Goal: Information Seeking & Learning: Learn about a topic

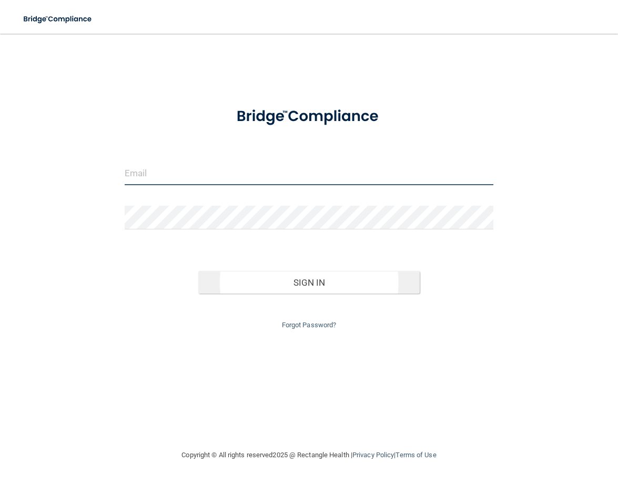
type input "[EMAIL_ADDRESS][DOMAIN_NAME]"
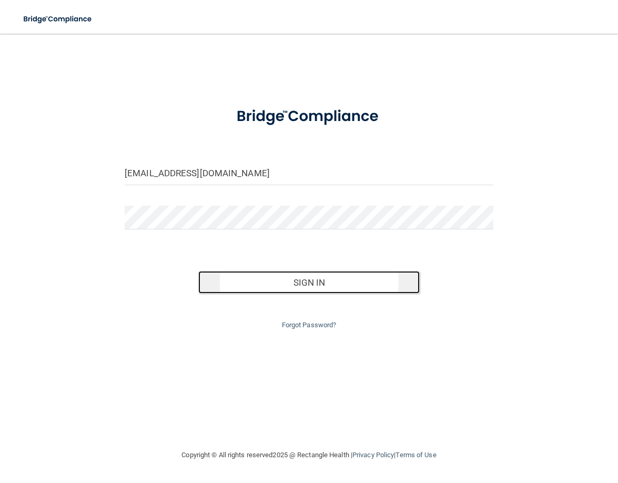
click at [285, 281] on button "Sign In" at bounding box center [308, 282] width 221 height 23
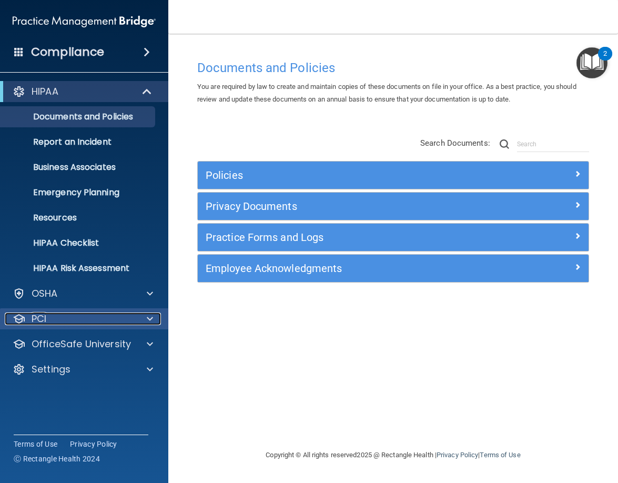
click at [123, 316] on div "PCI" at bounding box center [70, 319] width 131 height 13
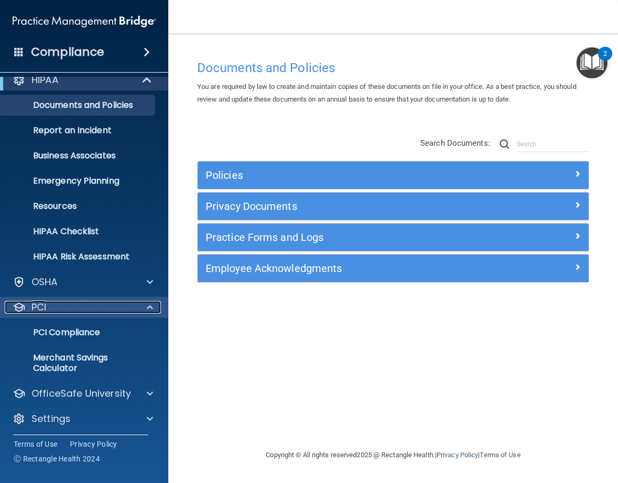
scroll to position [15, 0]
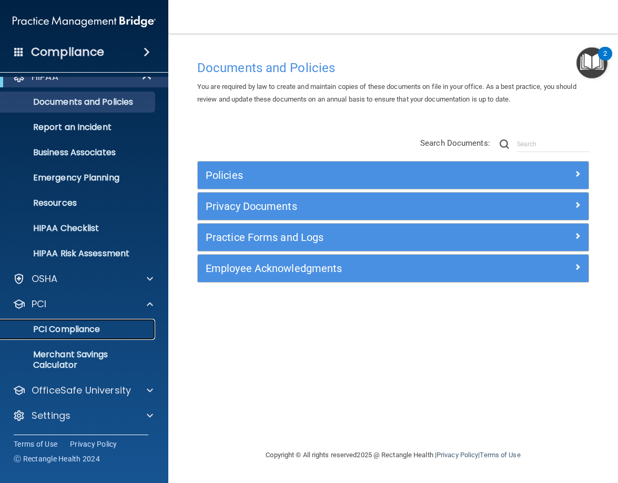
click at [121, 331] on p "PCI Compliance" at bounding box center [79, 329] width 144 height 11
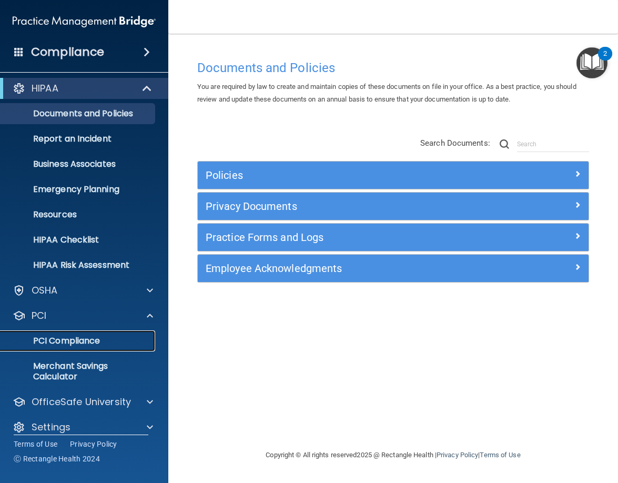
scroll to position [0, 0]
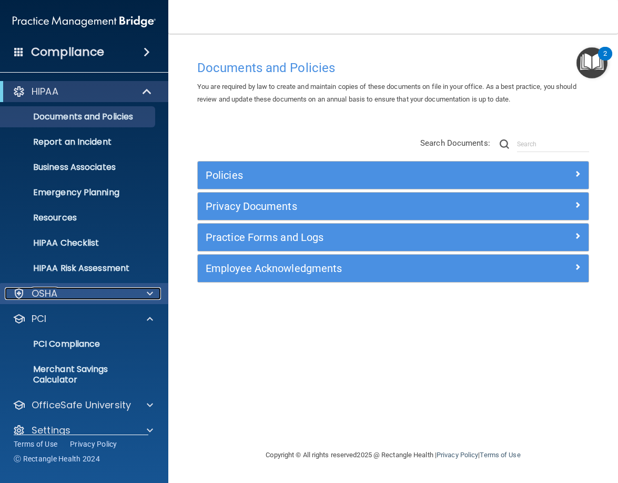
click at [142, 294] on div at bounding box center [148, 293] width 26 height 13
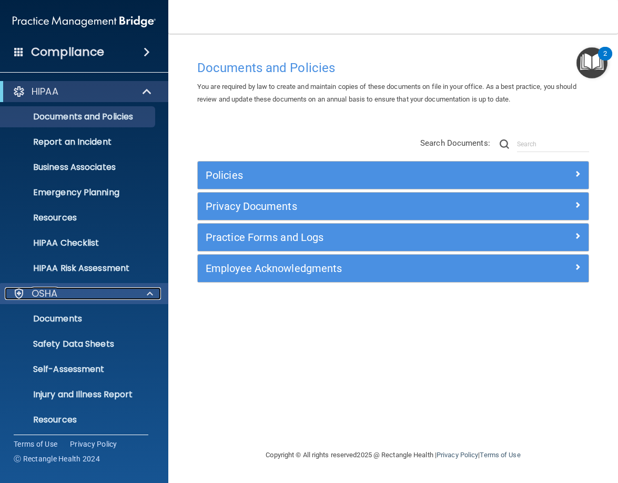
click at [142, 294] on div at bounding box center [148, 293] width 26 height 13
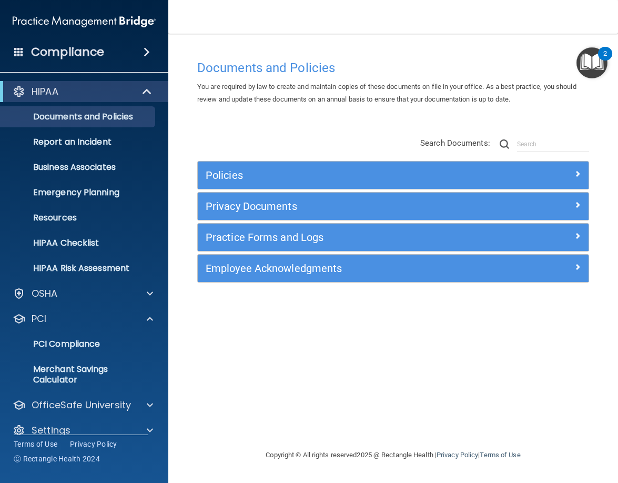
click at [145, 53] on span at bounding box center [147, 52] width 6 height 13
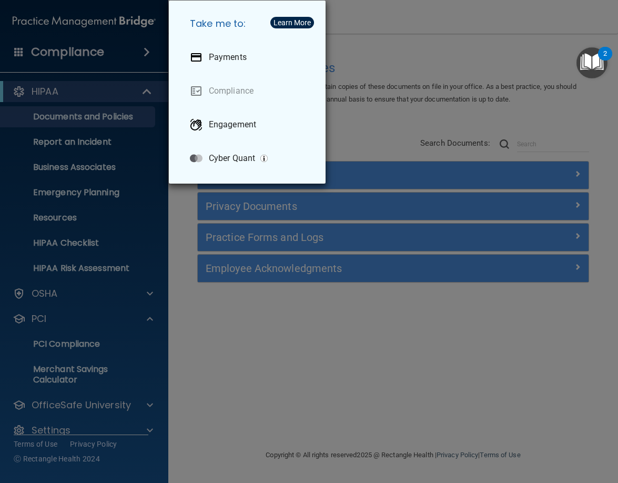
click at [134, 235] on div "Take me to: Payments Compliance Engagement Cyber Quant" at bounding box center [309, 241] width 618 height 483
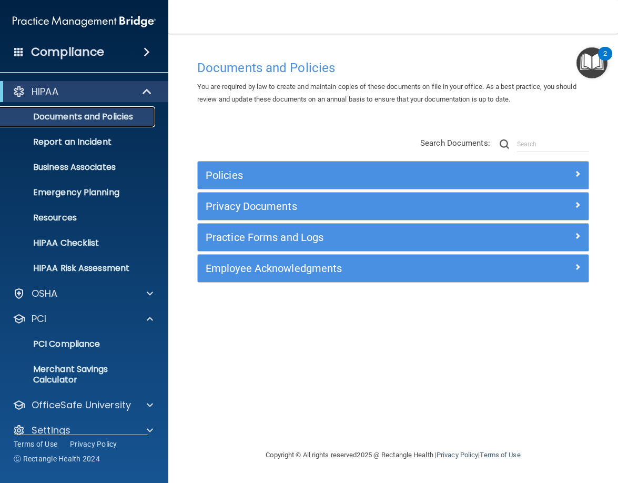
click at [125, 119] on p "Documents and Policies" at bounding box center [79, 117] width 144 height 11
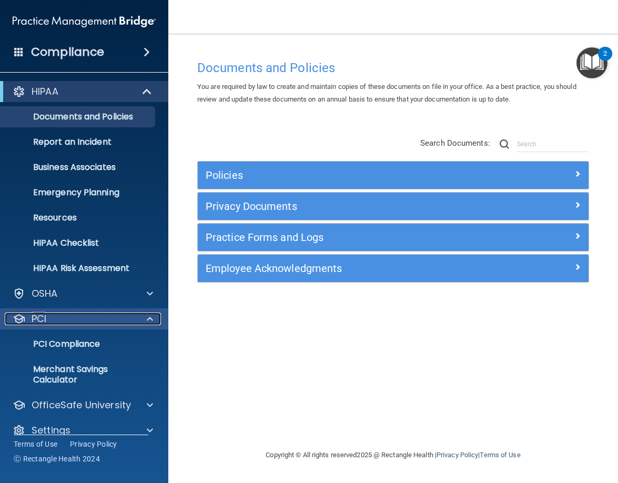
click at [148, 320] on span at bounding box center [150, 319] width 6 height 13
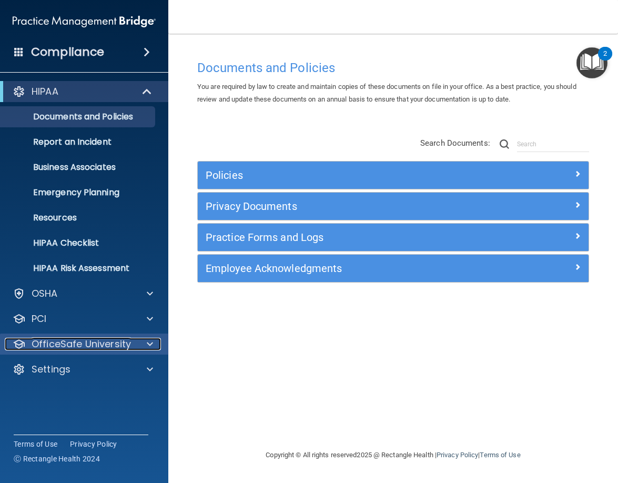
click at [113, 347] on p "OfficeSafe University" at bounding box center [81, 344] width 99 height 13
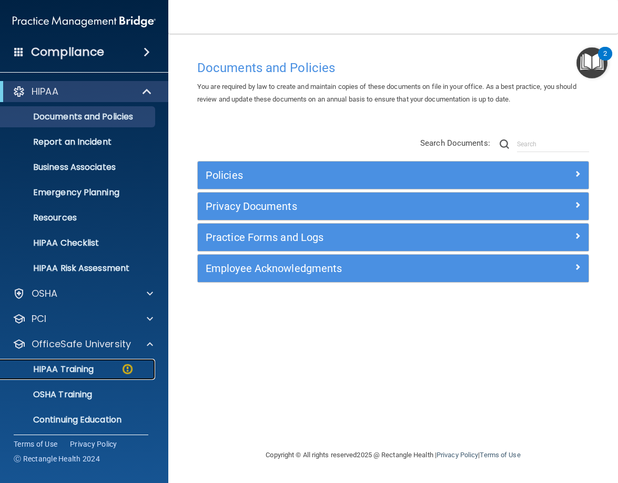
click at [71, 373] on p "HIPAA Training" at bounding box center [50, 369] width 87 height 11
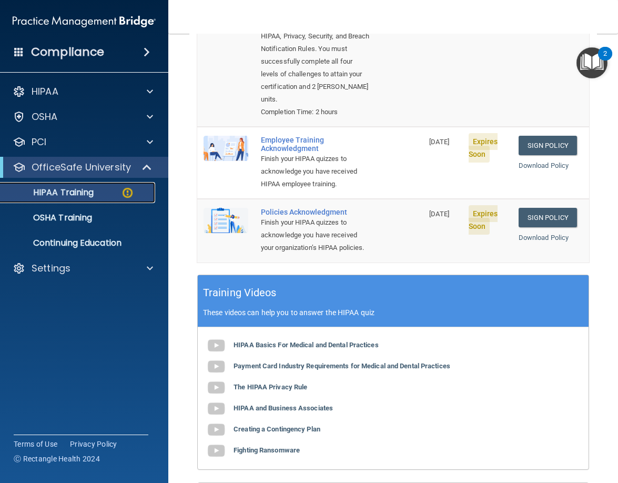
scroll to position [41, 0]
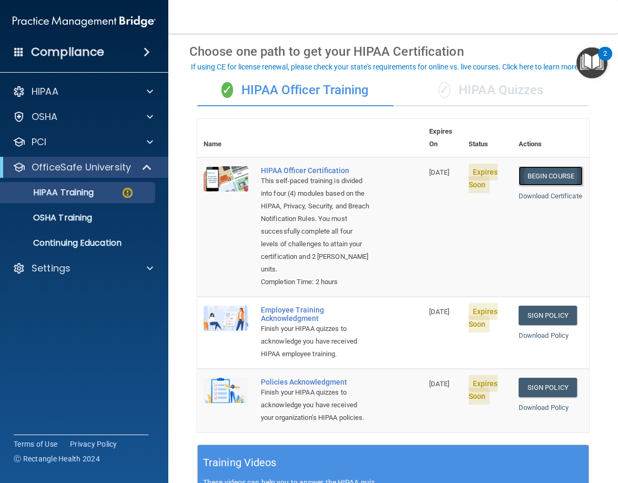
click at [539, 166] on link "Begin Course" at bounding box center [551, 175] width 64 height 19
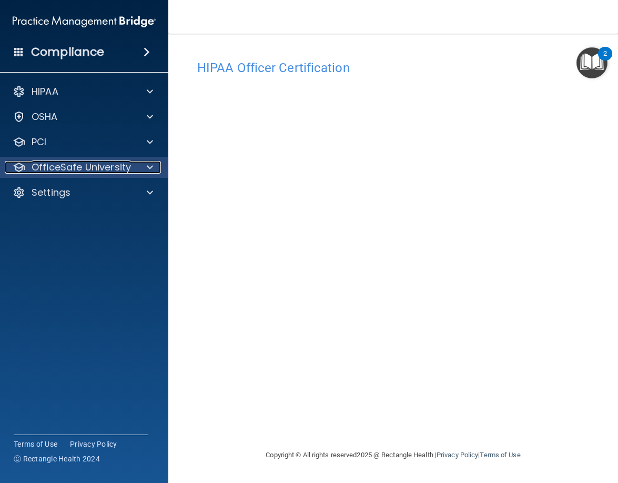
click at [114, 168] on p "OfficeSafe University" at bounding box center [81, 167] width 99 height 13
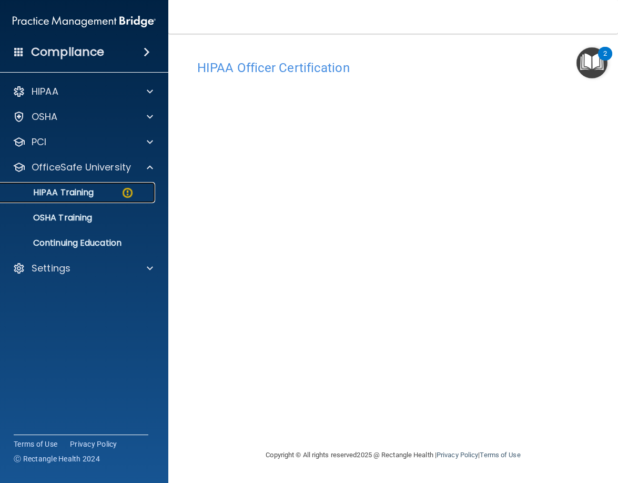
click at [106, 191] on div "HIPAA Training" at bounding box center [79, 192] width 144 height 11
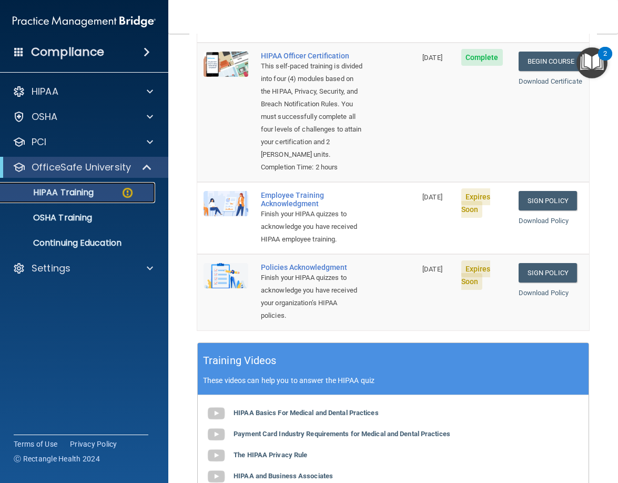
scroll to position [158, 0]
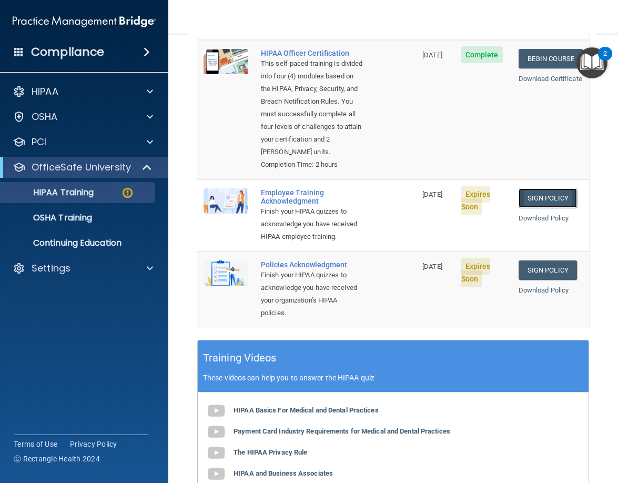
click at [526, 208] on link "Sign Policy" at bounding box center [548, 197] width 58 height 19
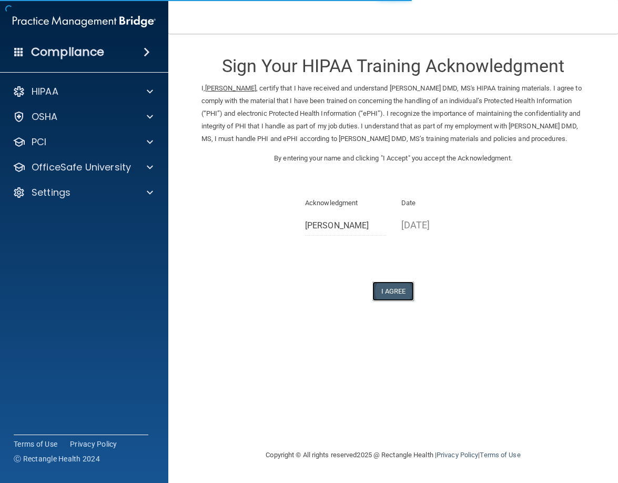
click at [390, 301] on button "I Agree" at bounding box center [394, 291] width 42 height 19
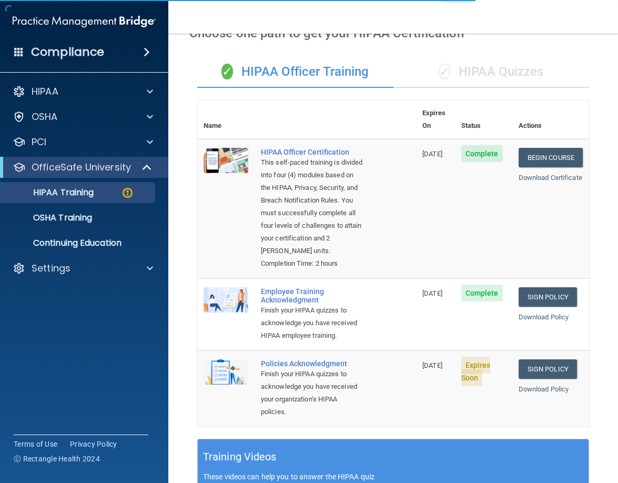
scroll to position [158, 0]
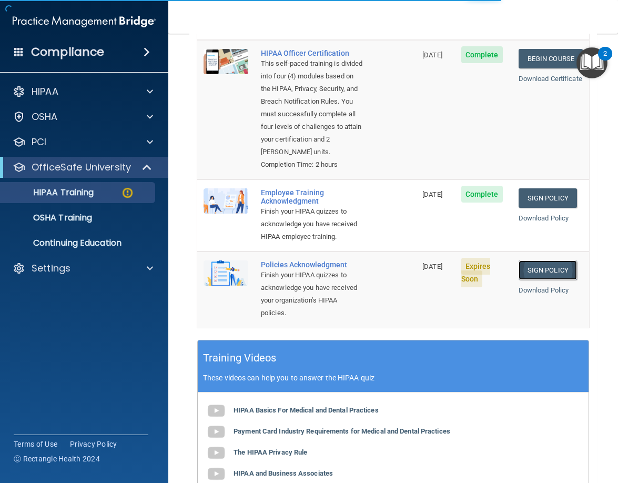
click at [554, 280] on link "Sign Policy" at bounding box center [548, 270] width 58 height 19
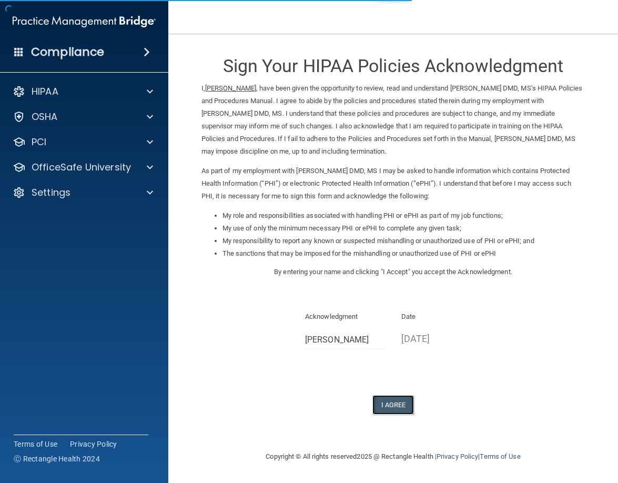
click at [403, 403] on button "I Agree" at bounding box center [394, 404] width 42 height 19
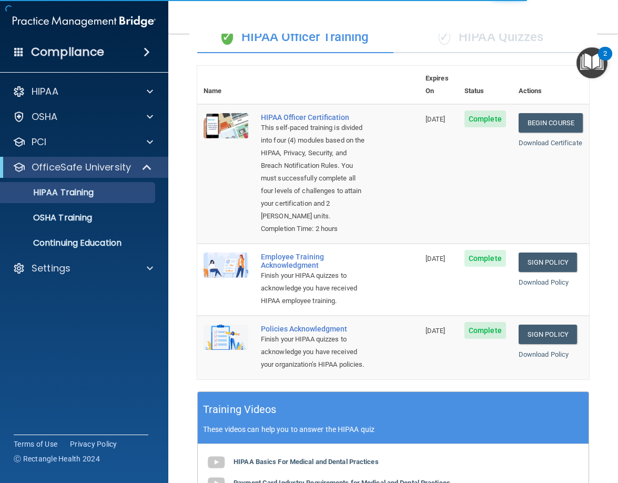
scroll to position [53, 0]
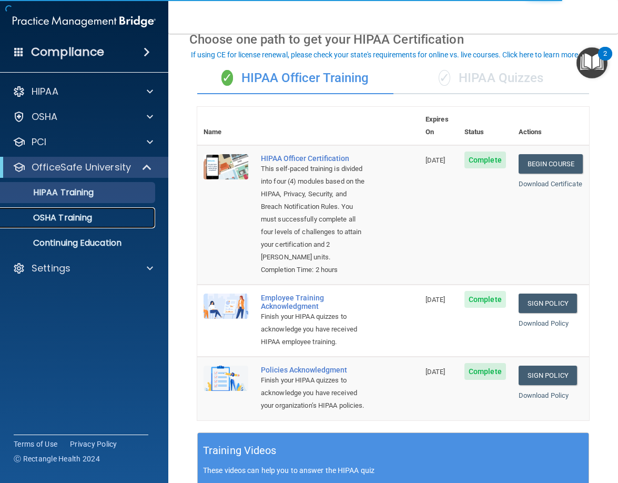
click at [59, 222] on p "OSHA Training" at bounding box center [49, 218] width 85 height 11
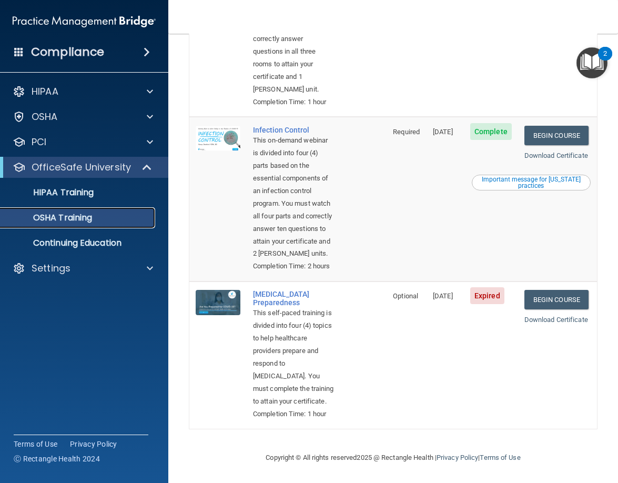
scroll to position [526, 0]
click at [60, 191] on p "HIPAA Training" at bounding box center [50, 192] width 87 height 11
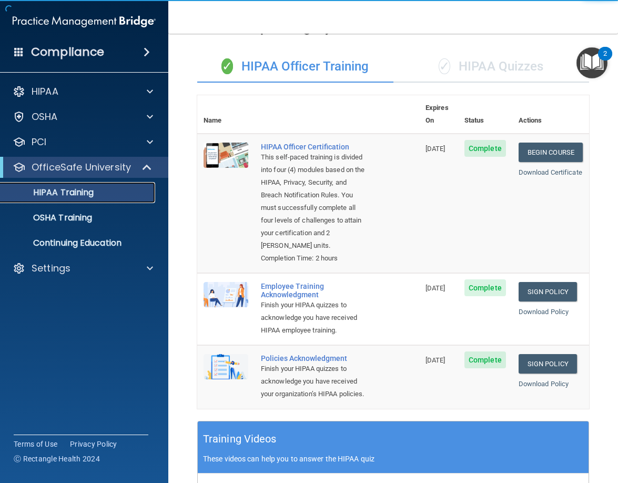
scroll to position [62, 0]
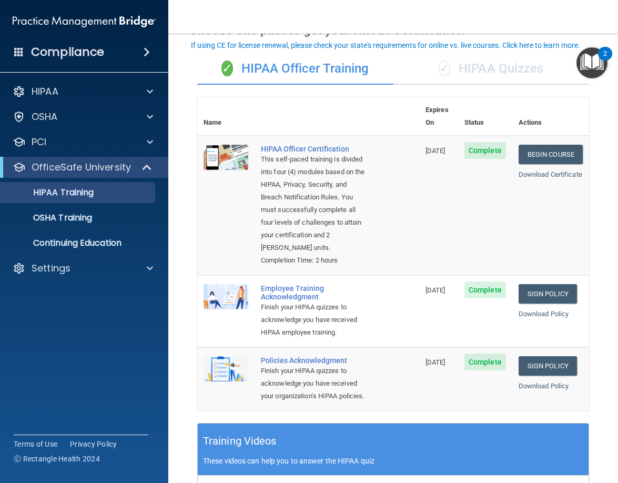
click at [469, 68] on div "✓ HIPAA Quizzes" at bounding box center [492, 69] width 196 height 32
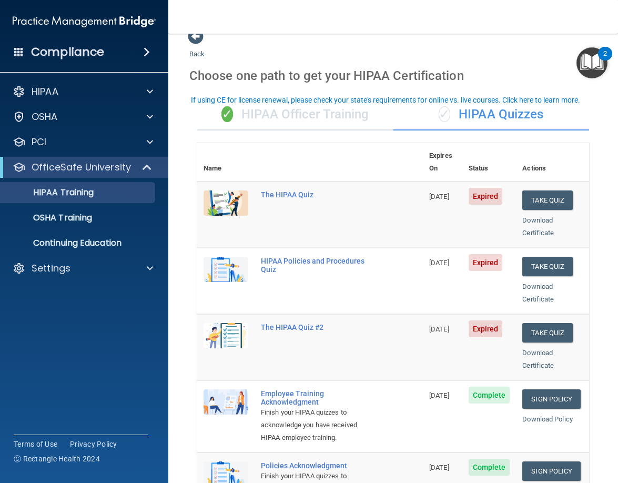
scroll to position [0, 0]
